Goal: Transaction & Acquisition: Purchase product/service

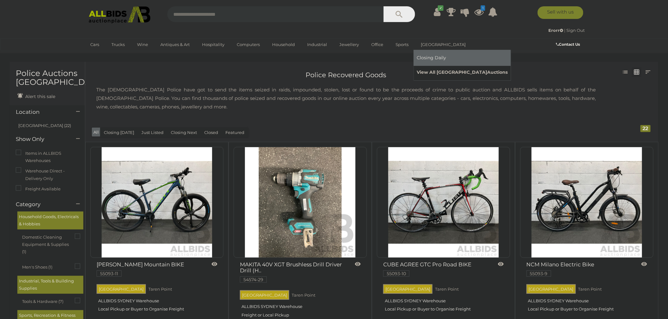
click at [434, 70] on link "View All Sydney Auctions" at bounding box center [462, 73] width 91 height 10
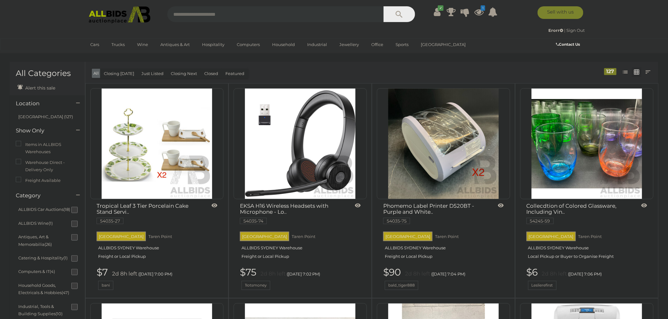
click at [138, 72] on button "Just Listed" at bounding box center [153, 74] width 30 height 10
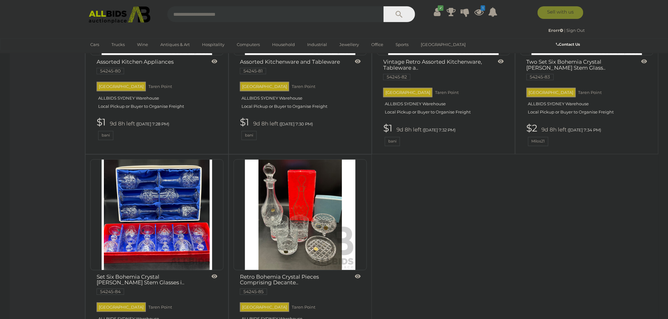
scroll to position [2563, 0]
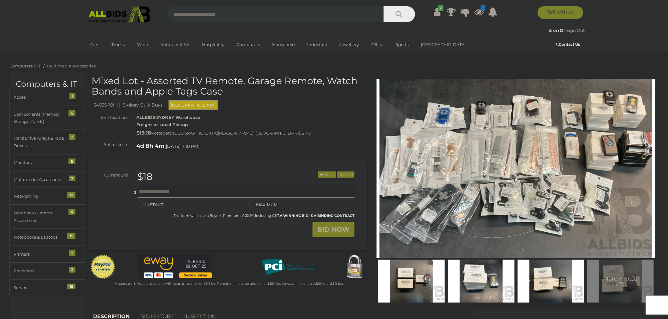
click at [454, 162] on img at bounding box center [516, 169] width 279 height 180
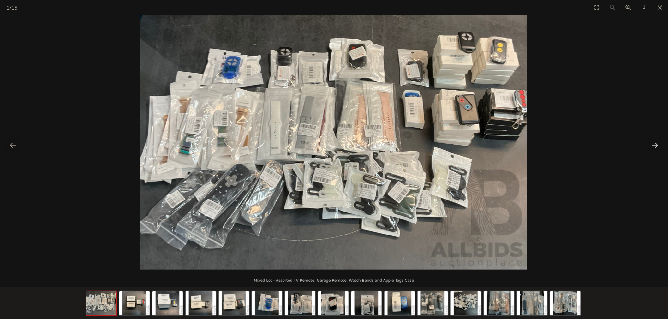
click at [654, 143] on button "Next slide" at bounding box center [654, 145] width 13 height 12
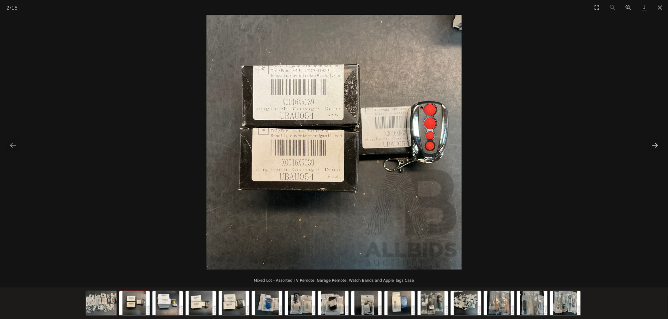
click at [653, 141] on button "Next slide" at bounding box center [654, 145] width 13 height 12
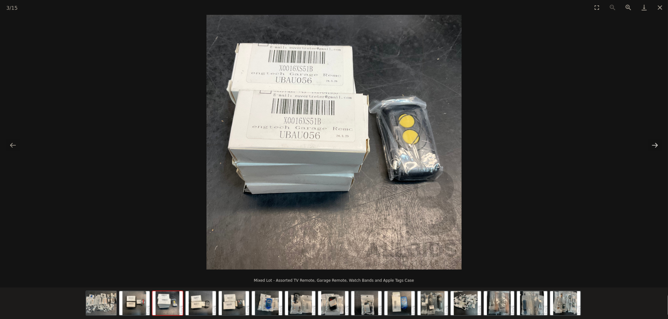
click at [653, 141] on button "Next slide" at bounding box center [654, 145] width 13 height 12
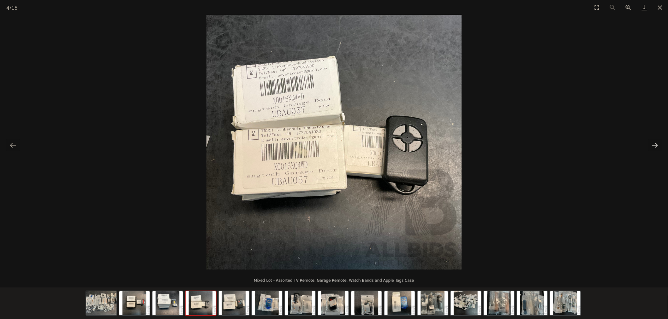
click at [653, 141] on button "Next slide" at bounding box center [654, 145] width 13 height 12
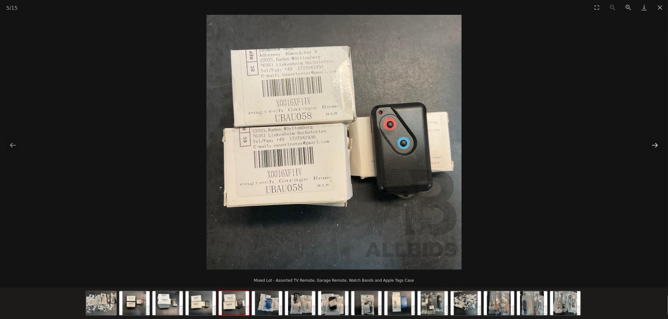
click at [653, 141] on button "Next slide" at bounding box center [654, 145] width 13 height 12
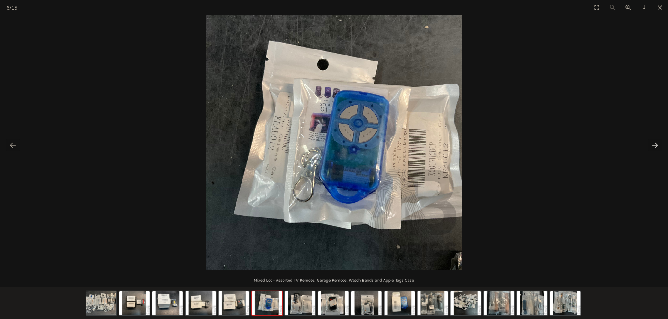
click at [652, 141] on button "Next slide" at bounding box center [654, 145] width 13 height 12
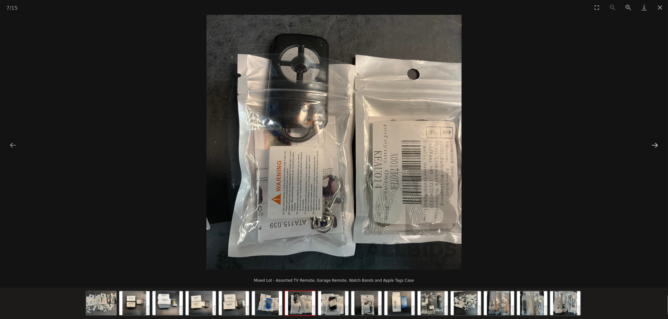
click at [652, 140] on button "Next slide" at bounding box center [654, 145] width 13 height 12
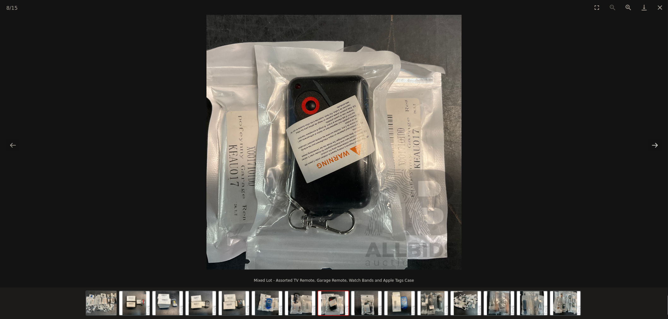
click at [652, 144] on button "Next slide" at bounding box center [654, 145] width 13 height 12
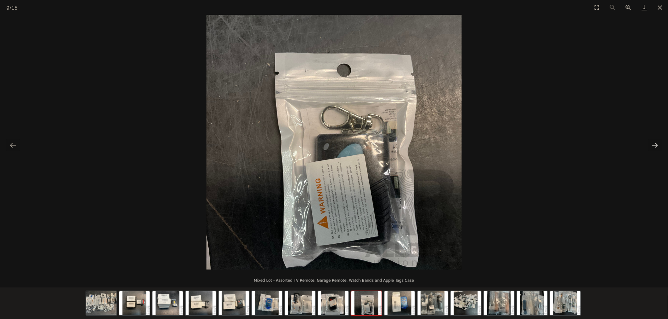
click at [652, 144] on button "Next slide" at bounding box center [654, 145] width 13 height 12
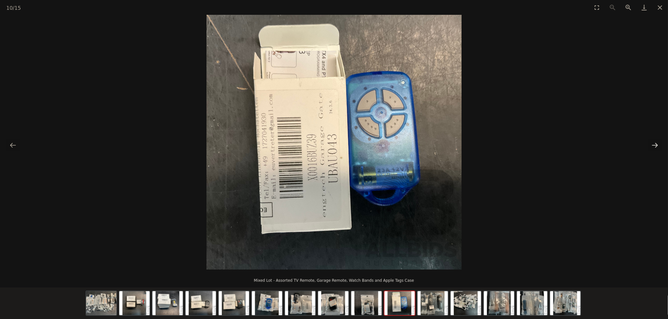
click at [652, 144] on button "Next slide" at bounding box center [654, 145] width 13 height 12
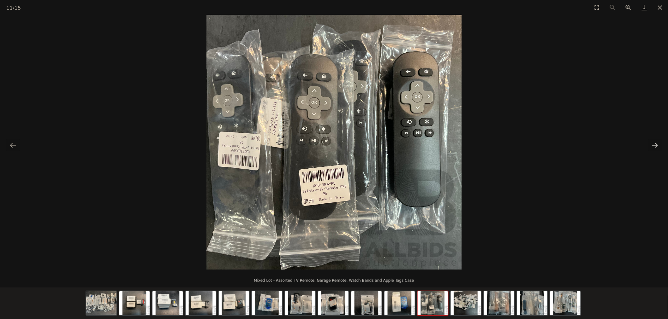
click at [652, 144] on button "Next slide" at bounding box center [654, 145] width 13 height 12
click at [654, 145] on button "Next slide" at bounding box center [654, 145] width 13 height 12
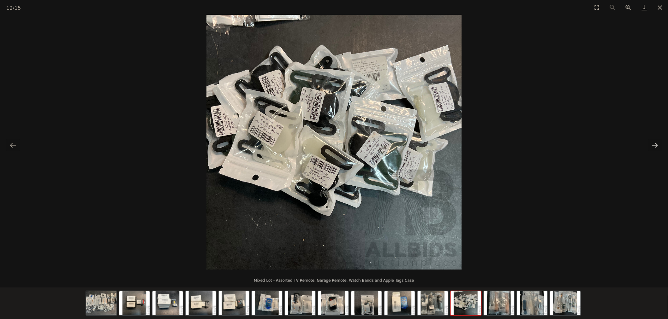
click at [654, 145] on button "Next slide" at bounding box center [654, 145] width 13 height 12
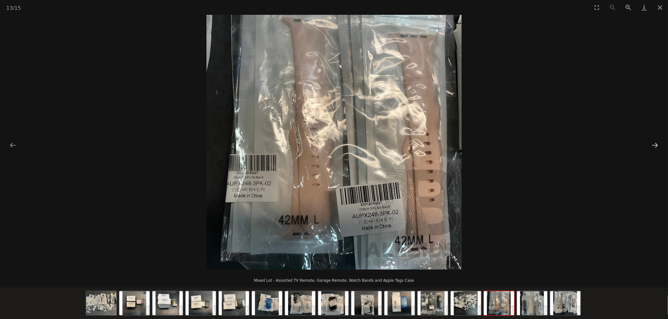
click at [654, 145] on button "Next slide" at bounding box center [654, 145] width 13 height 12
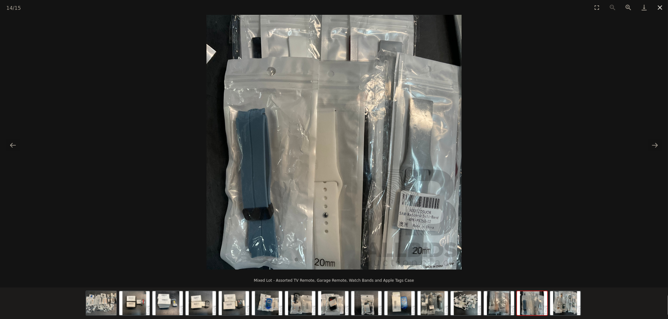
click at [664, 8] on button "Close gallery" at bounding box center [660, 7] width 16 height 15
